Goal: Navigation & Orientation: Find specific page/section

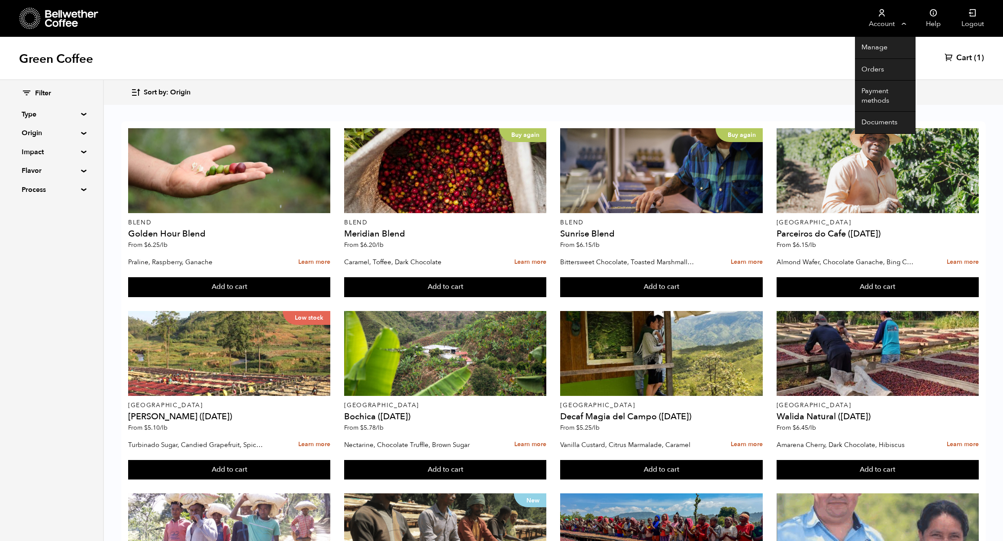
click at [895, 28] on link "Account" at bounding box center [881, 18] width 53 height 37
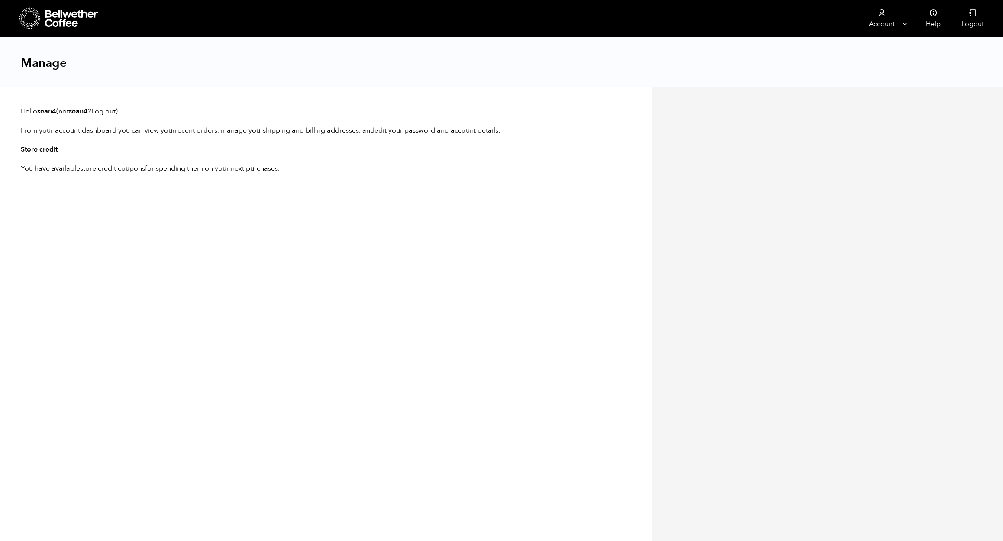
click at [35, 17] on icon at bounding box center [29, 18] width 21 height 22
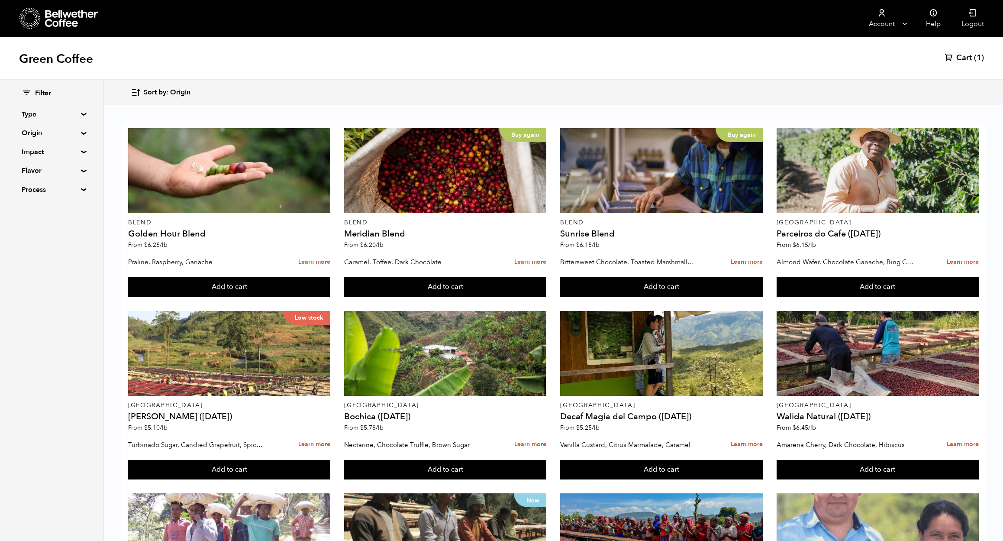
click at [47, 130] on summary "Origin" at bounding box center [52, 133] width 60 height 10
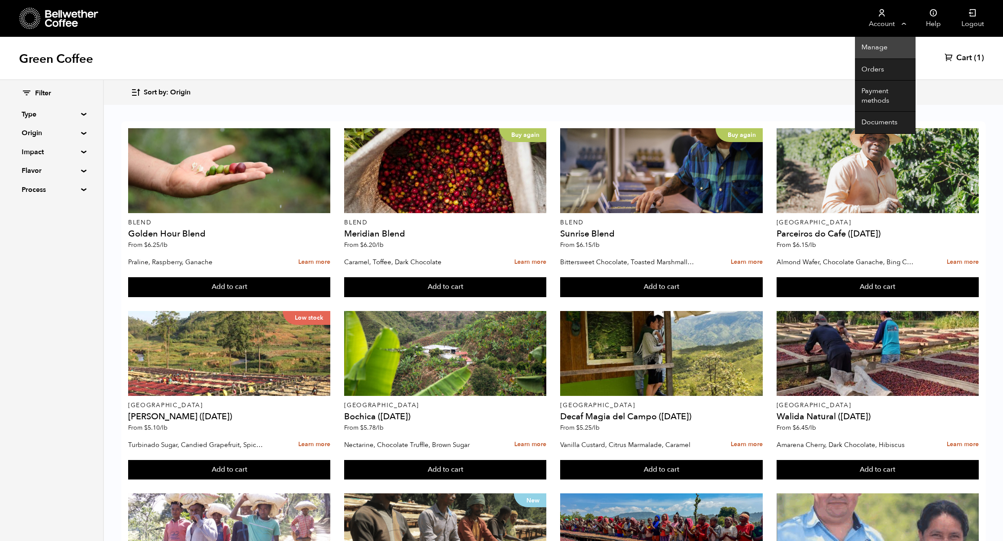
click at [889, 52] on link "Manage" at bounding box center [885, 48] width 61 height 22
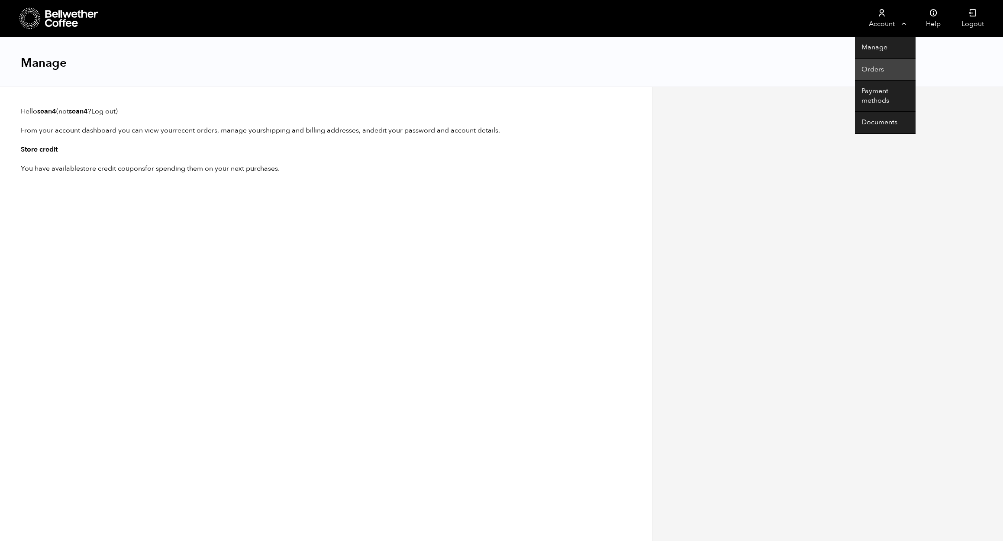
click at [890, 68] on link "Orders" at bounding box center [885, 70] width 61 height 22
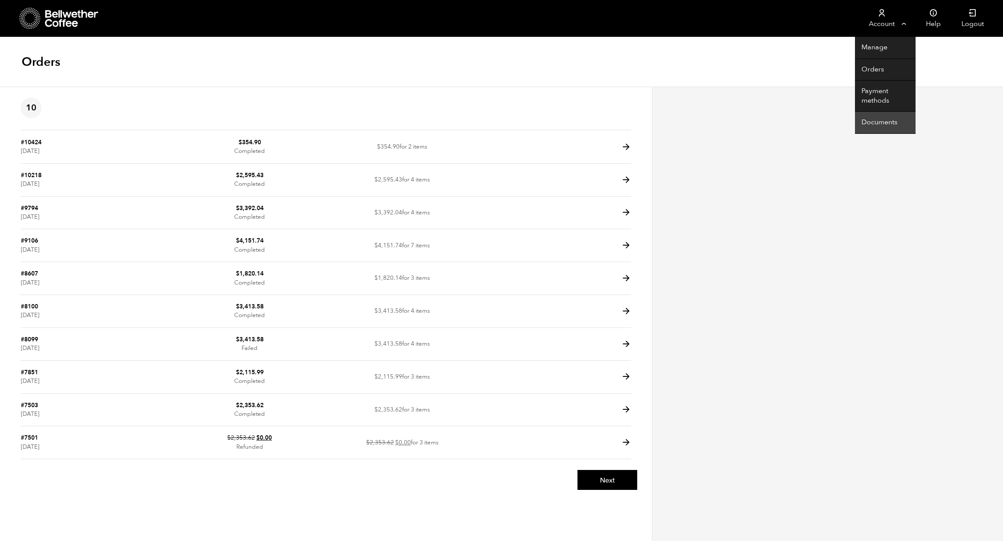
click at [880, 117] on link "Documents" at bounding box center [885, 123] width 61 height 22
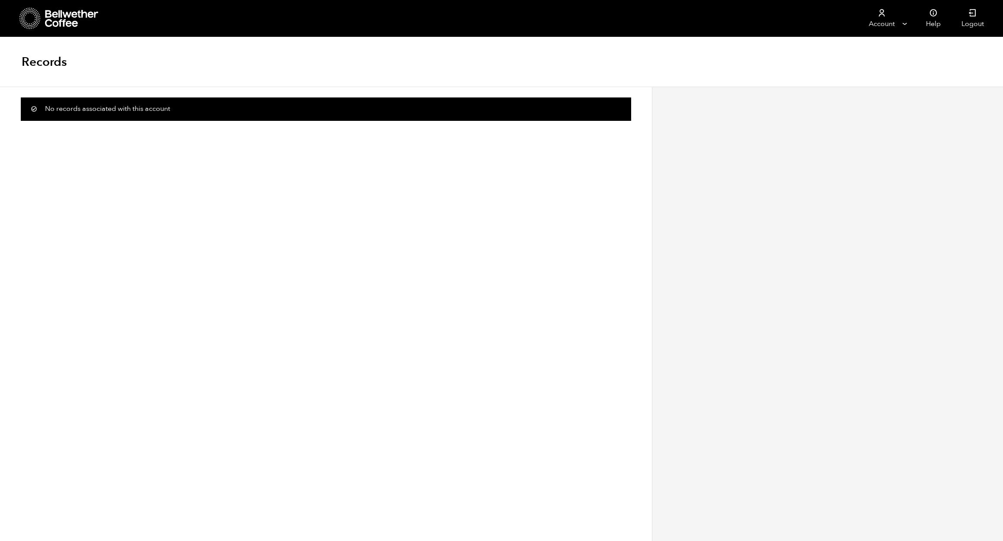
click at [61, 26] on icon at bounding box center [72, 18] width 54 height 17
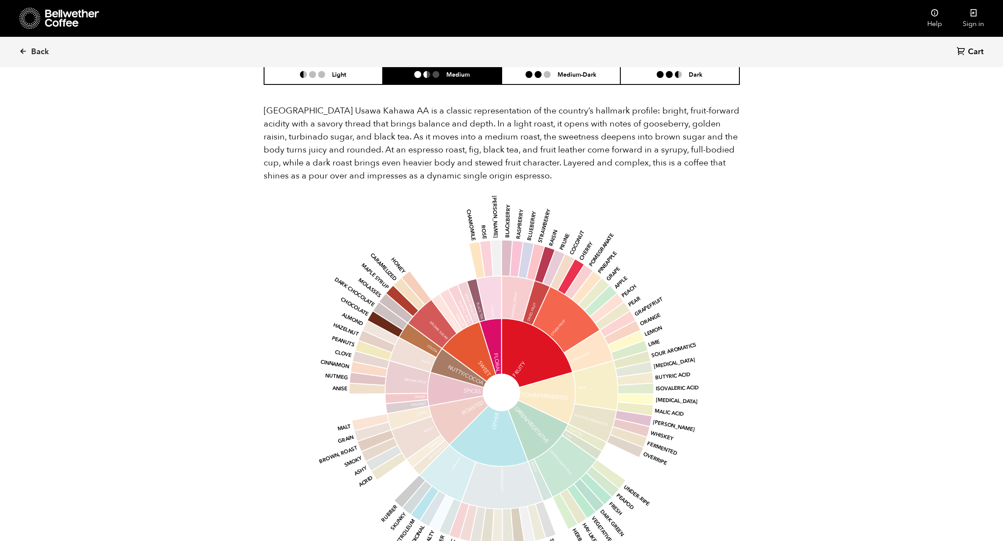
scroll to position [377, 461]
